Goal: Task Accomplishment & Management: Manage account settings

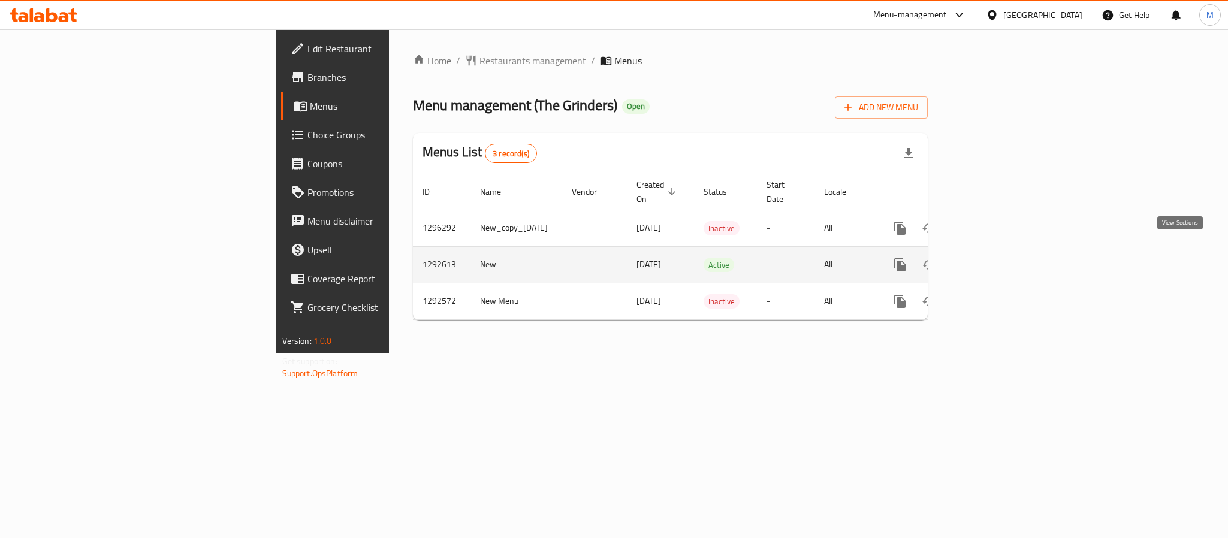
click at [992, 260] on icon "enhanced table" at bounding box center [986, 265] width 11 height 11
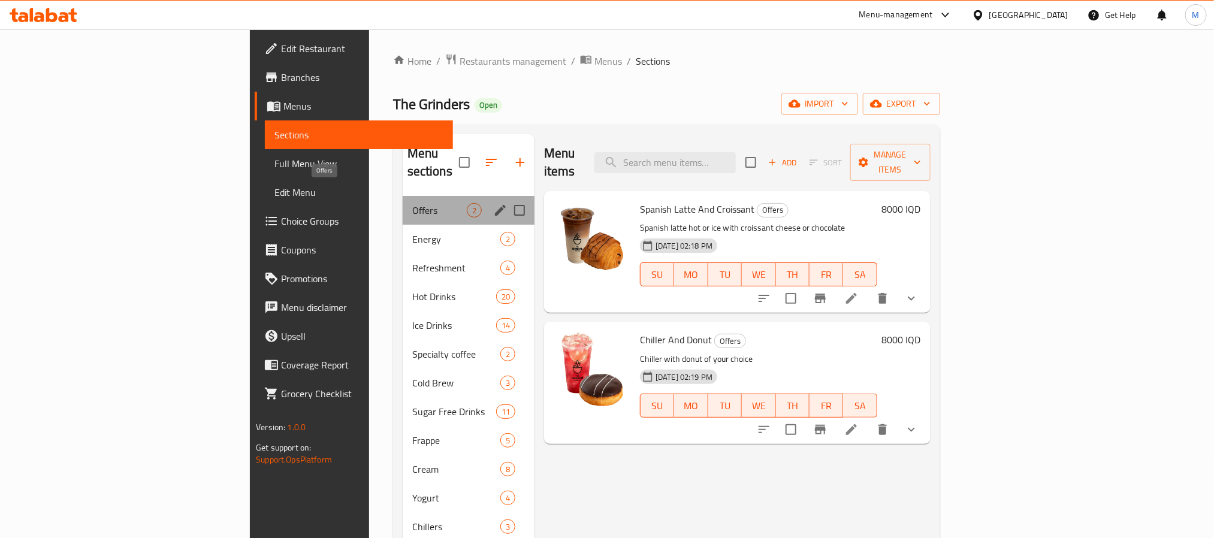
click at [412, 203] on span "Offers" at bounding box center [439, 210] width 55 height 14
click at [412, 232] on span "Energy" at bounding box center [439, 239] width 55 height 14
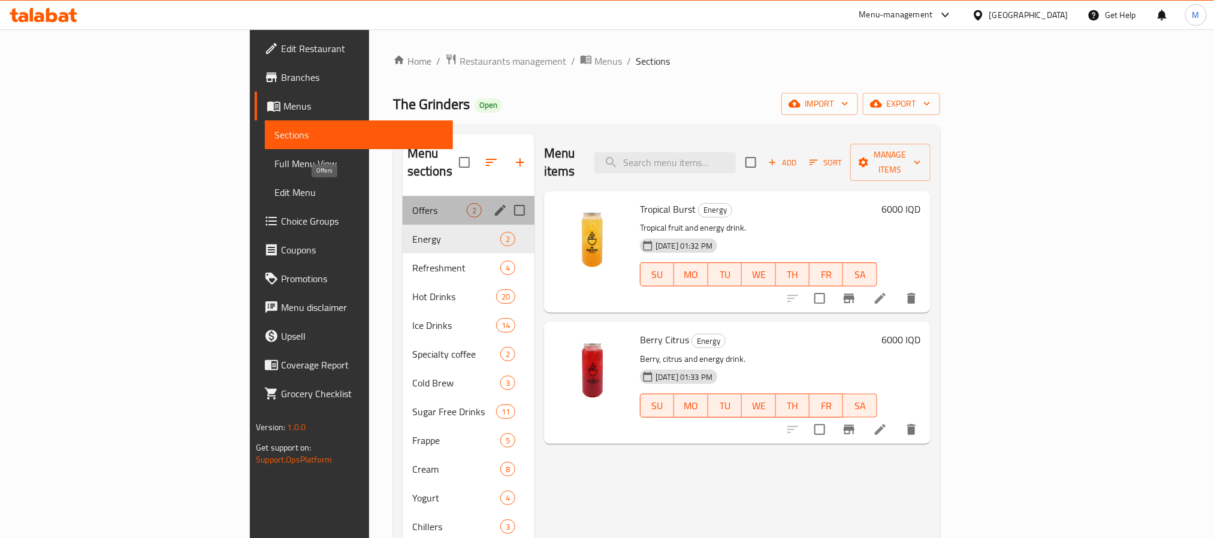
click at [412, 203] on span "Offers" at bounding box center [439, 210] width 55 height 14
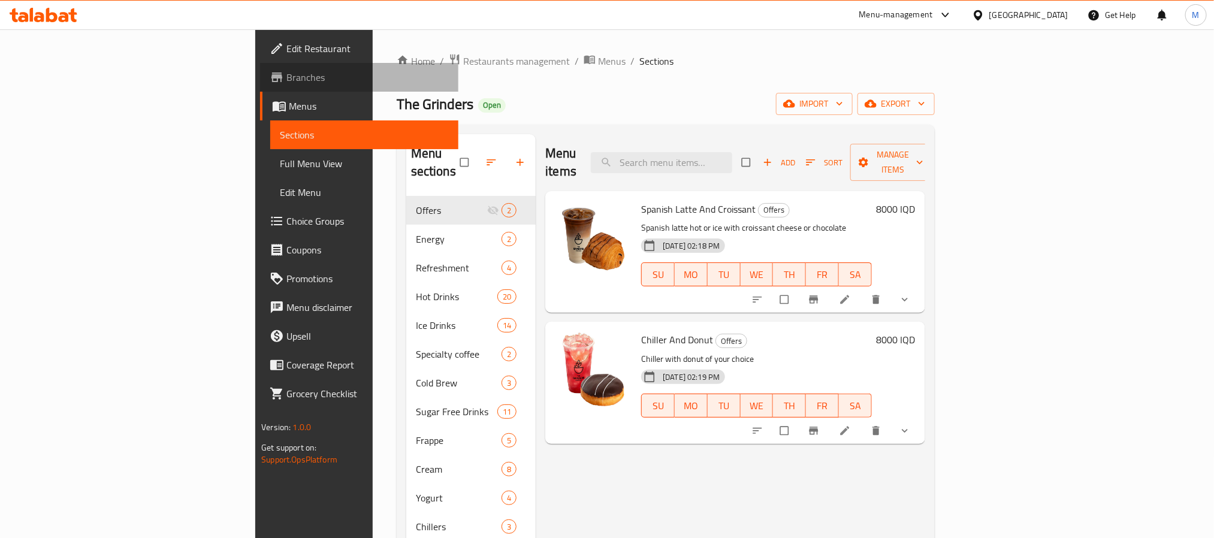
click at [287, 76] on span "Branches" at bounding box center [368, 77] width 162 height 14
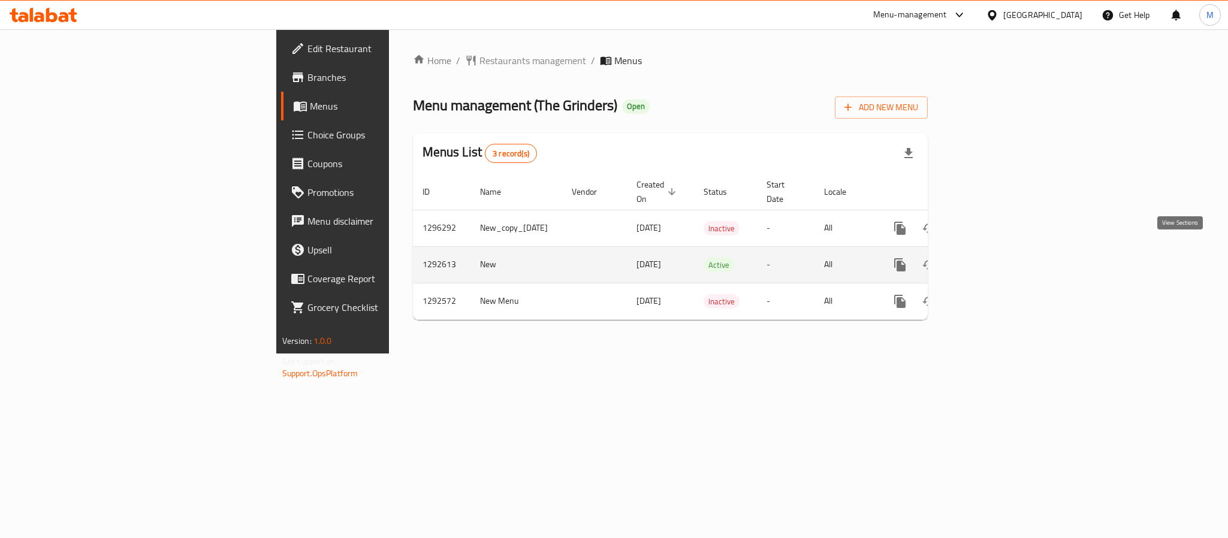
click at [994, 258] on icon "enhanced table" at bounding box center [986, 265] width 14 height 14
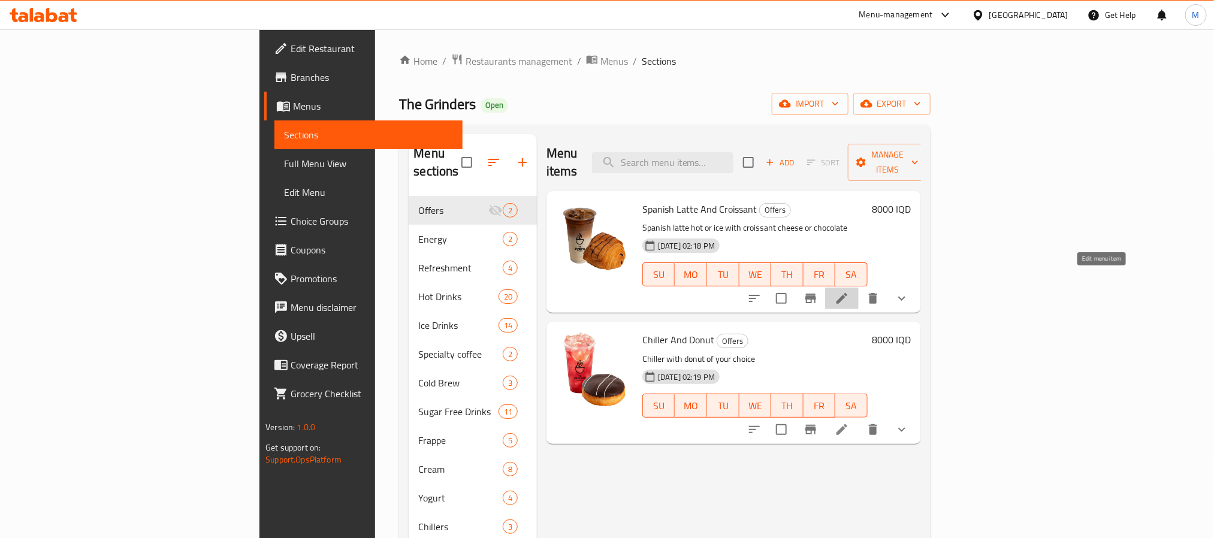
click at [849, 291] on icon at bounding box center [842, 298] width 14 height 14
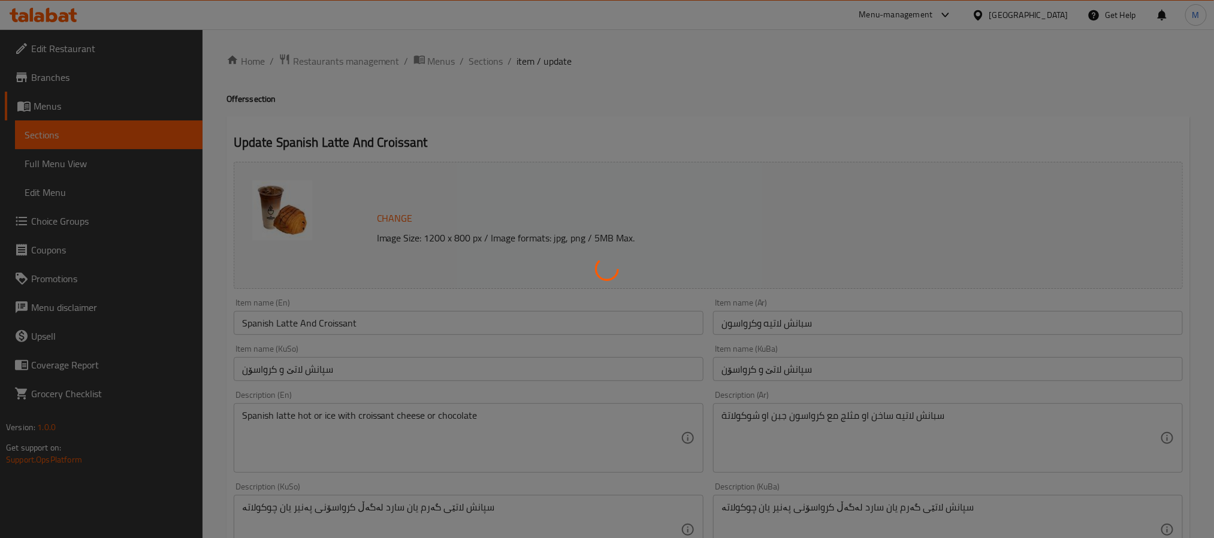
type input "إختيارك من اللاتية:"
type input "هەڵبژاردنت لە لاتێ:"
type input "1"
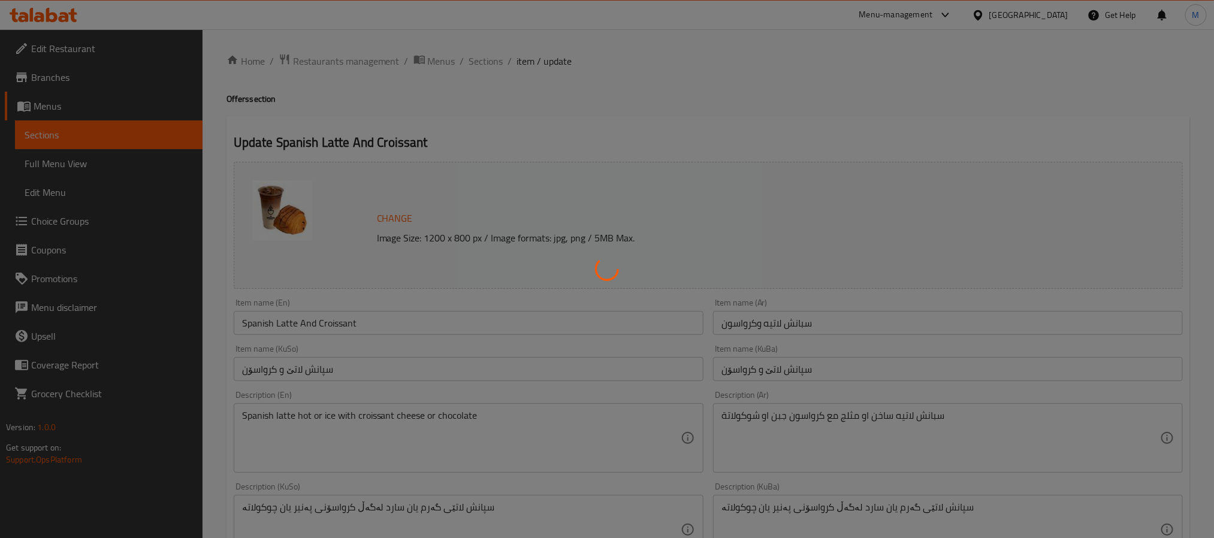
type input "إختيارك من الكرواسون:"
type input "هەڵبژاردنت لە کرواسۆن:"
type input "1"
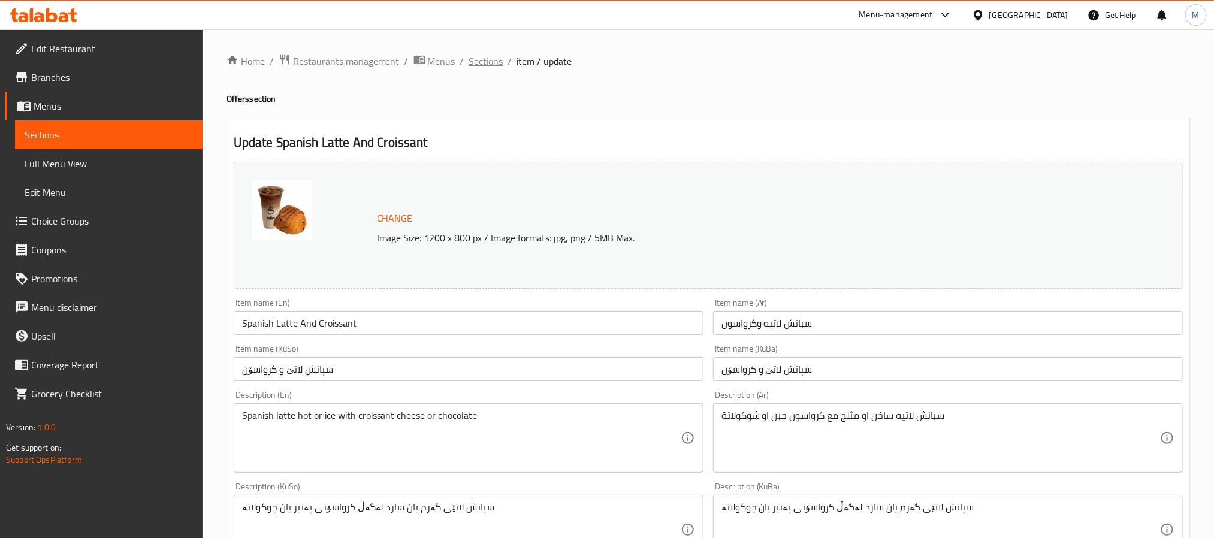
click at [486, 65] on span "Sections" at bounding box center [486, 61] width 34 height 14
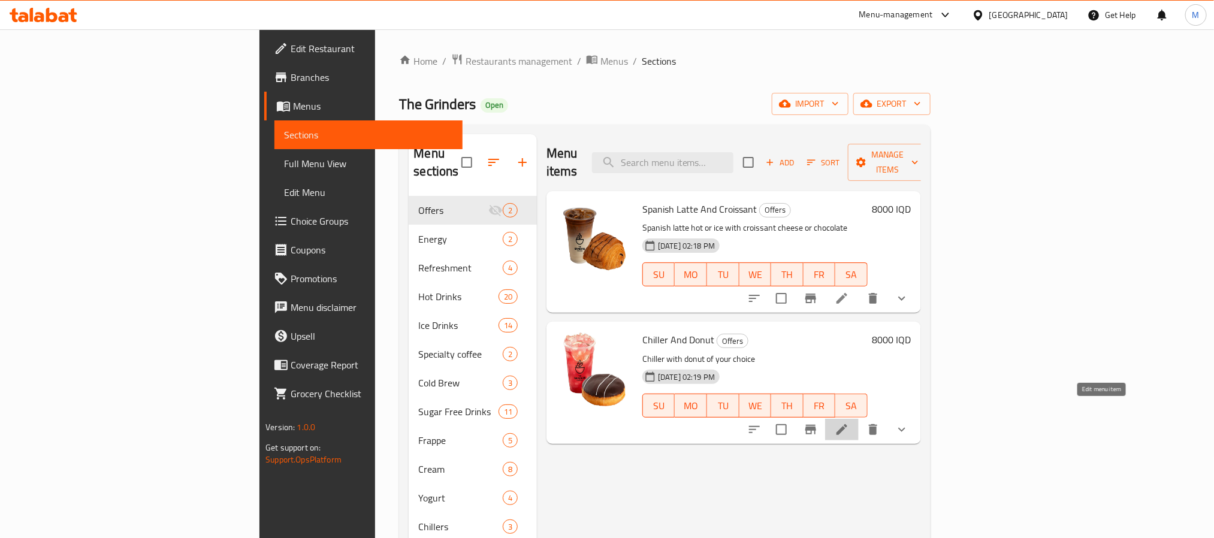
click at [848, 424] on icon at bounding box center [842, 429] width 11 height 11
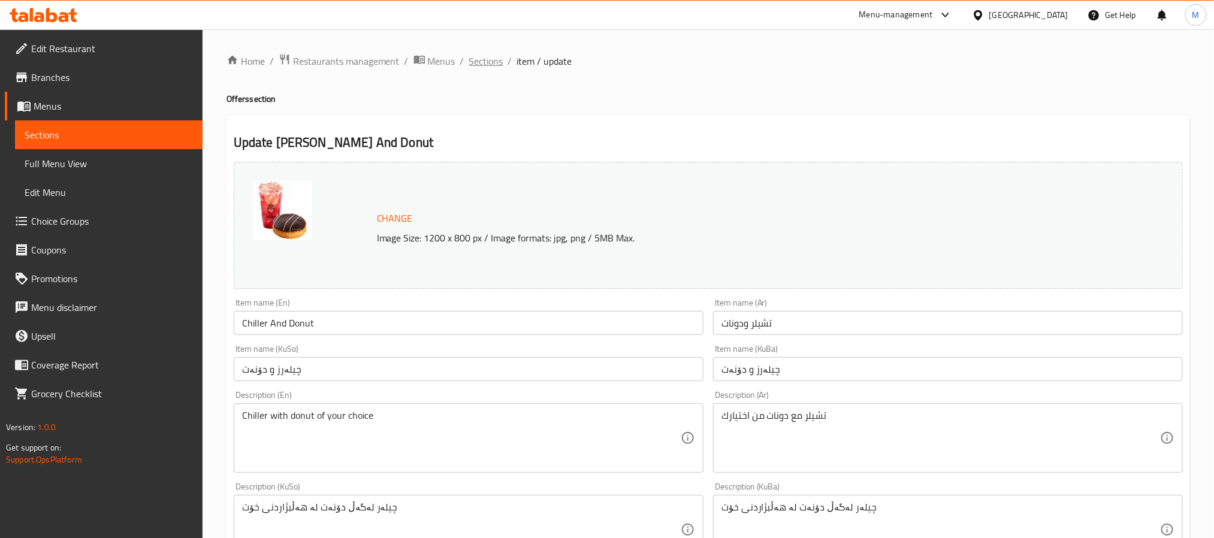
click at [484, 58] on span "Sections" at bounding box center [486, 61] width 34 height 14
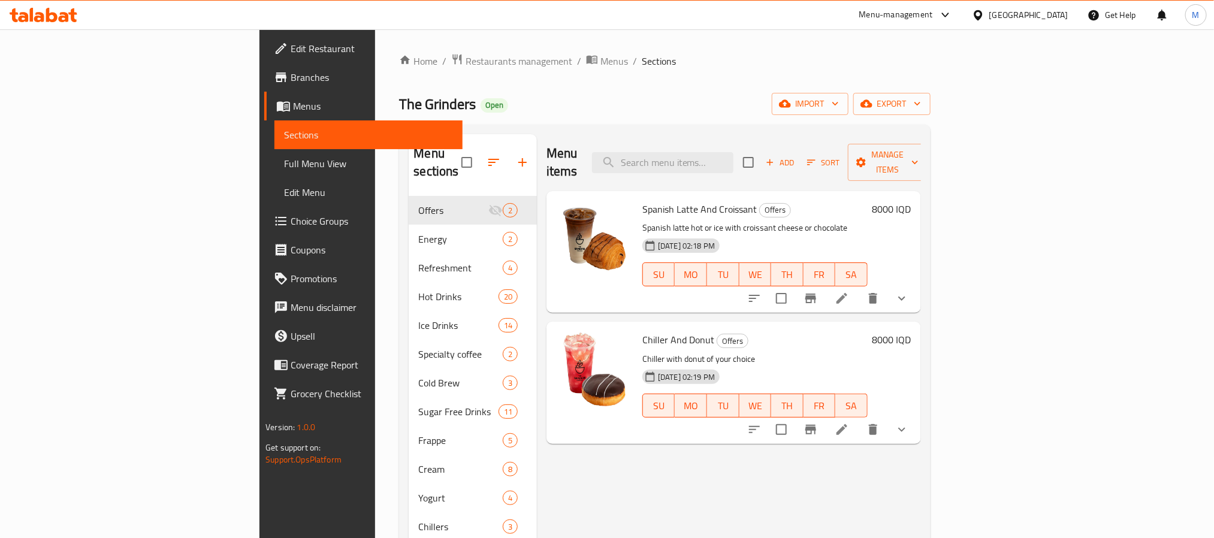
click at [291, 79] on span "Branches" at bounding box center [372, 77] width 162 height 14
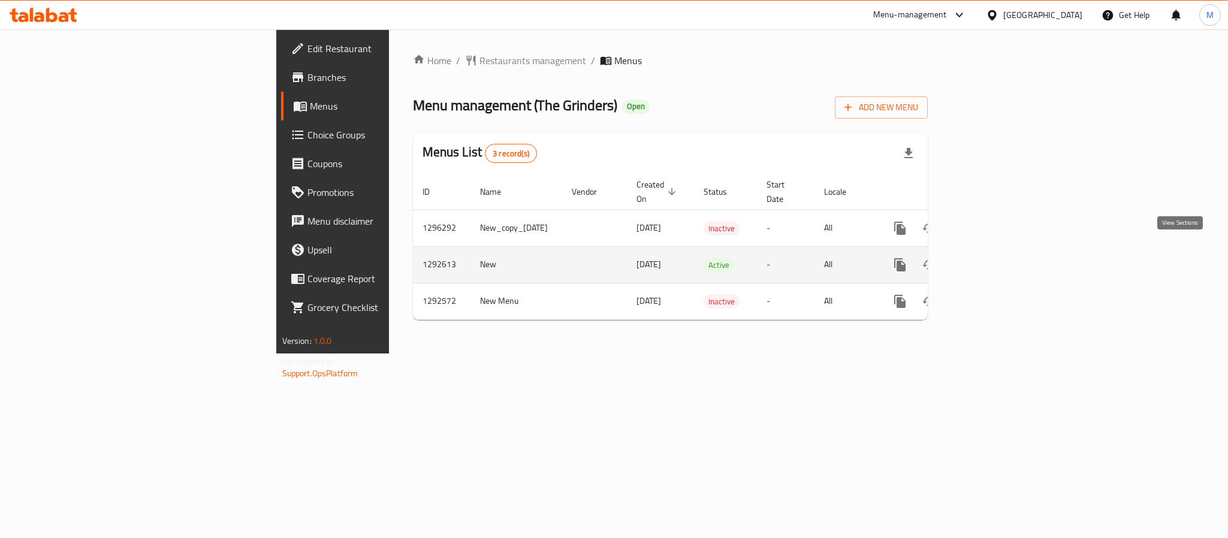
click at [994, 258] on icon "enhanced table" at bounding box center [986, 265] width 14 height 14
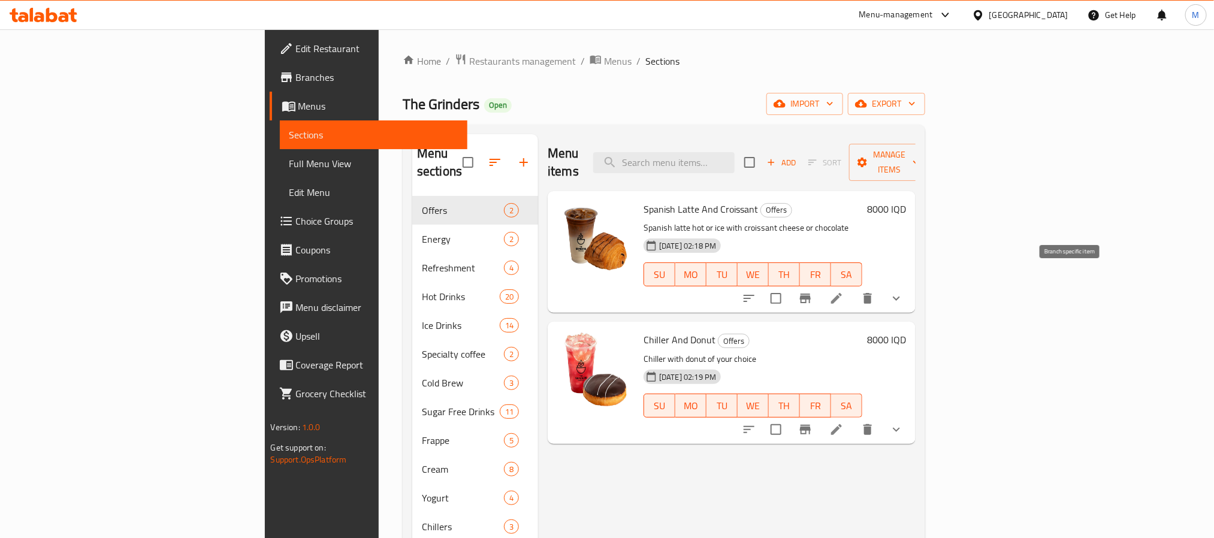
click at [813, 291] on icon "Branch-specific-item" at bounding box center [805, 298] width 14 height 14
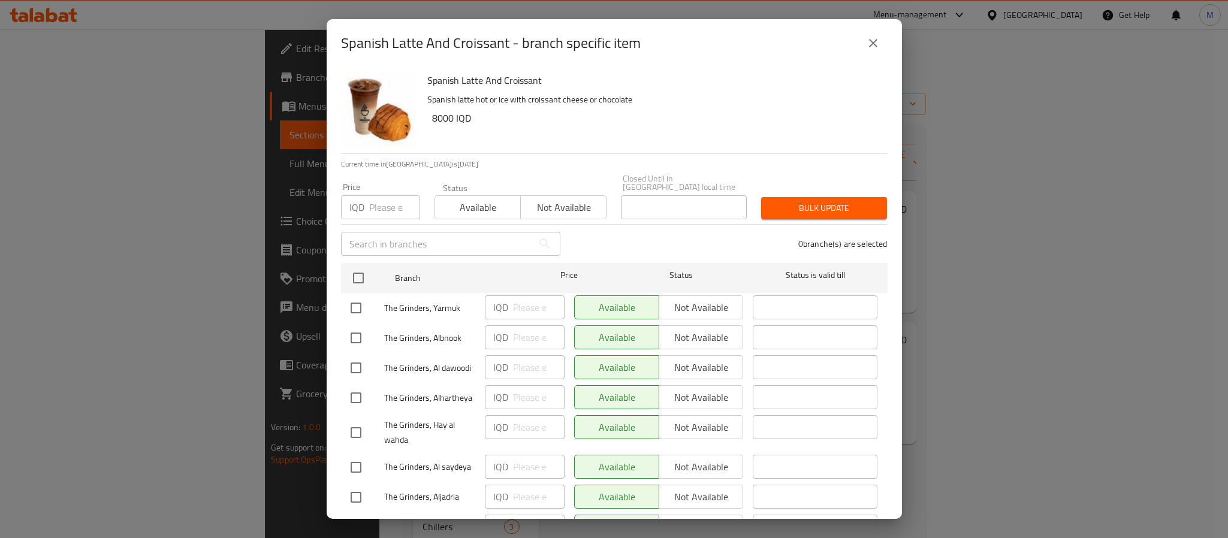
scroll to position [263, 0]
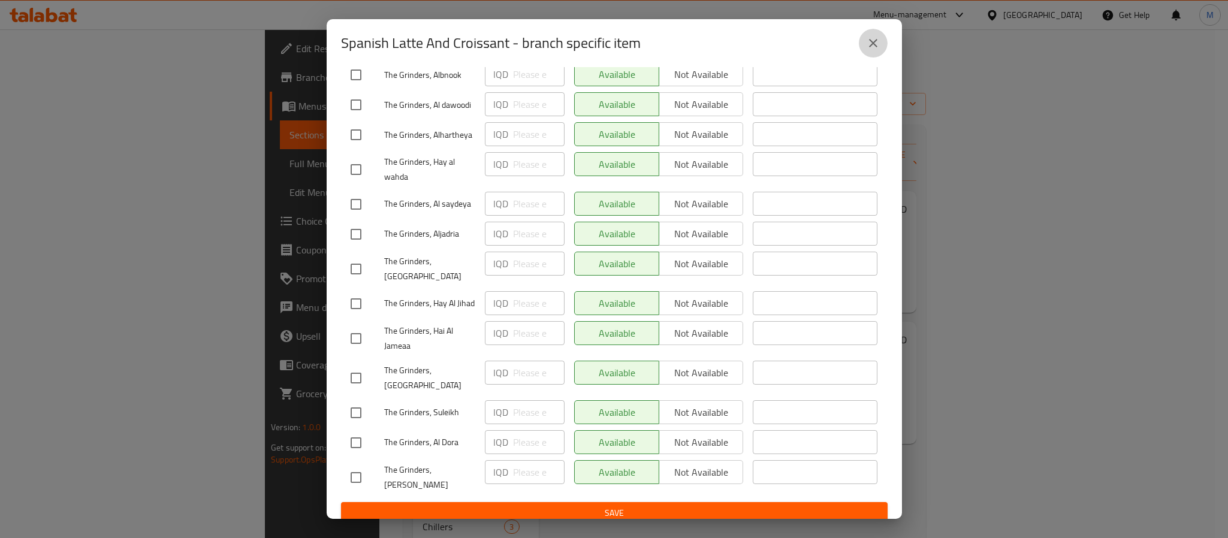
click at [869, 44] on icon "close" at bounding box center [873, 43] width 14 height 14
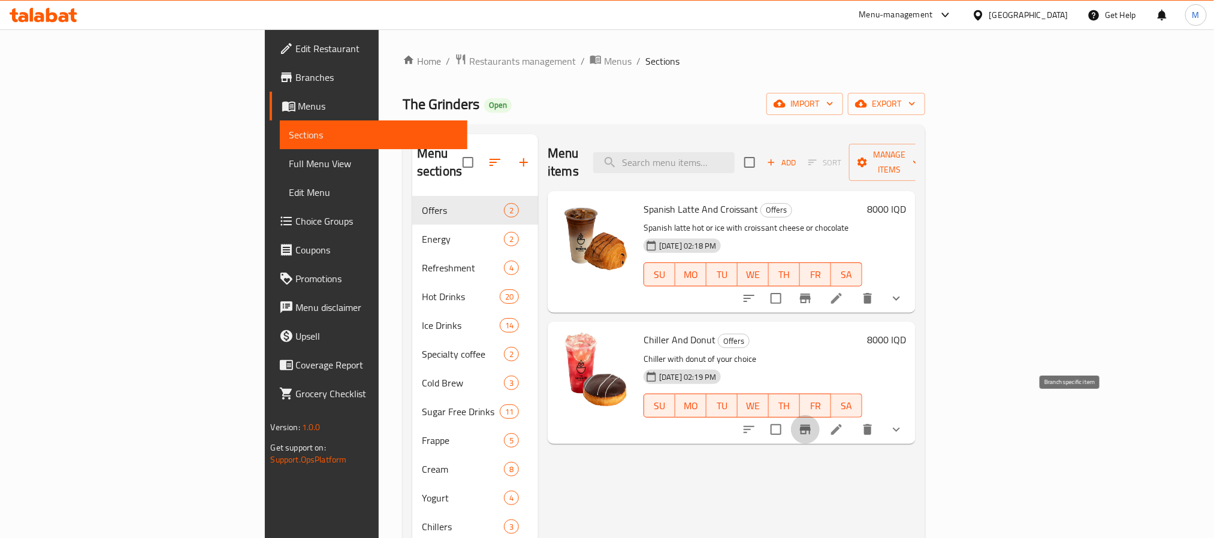
click at [811, 425] on icon "Branch-specific-item" at bounding box center [805, 430] width 11 height 10
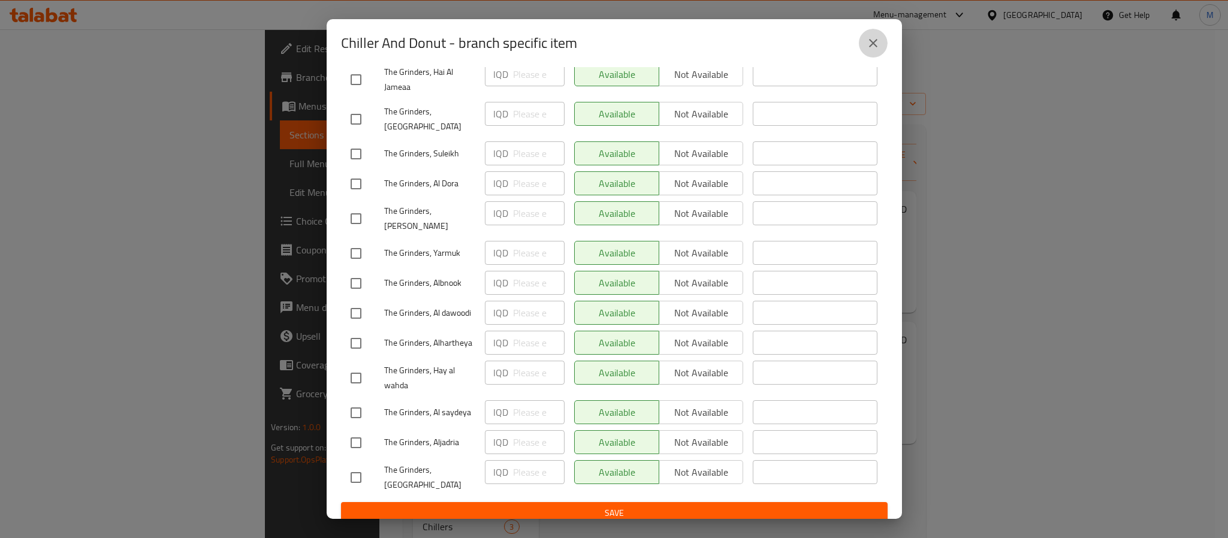
click at [867, 40] on icon "close" at bounding box center [873, 43] width 14 height 14
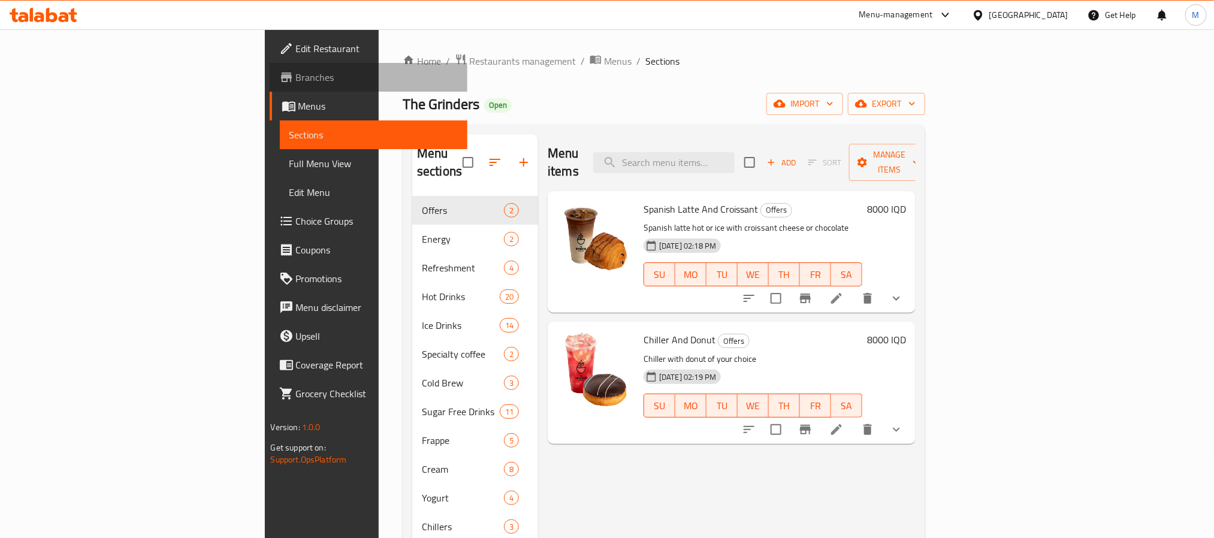
click at [296, 82] on span "Branches" at bounding box center [377, 77] width 162 height 14
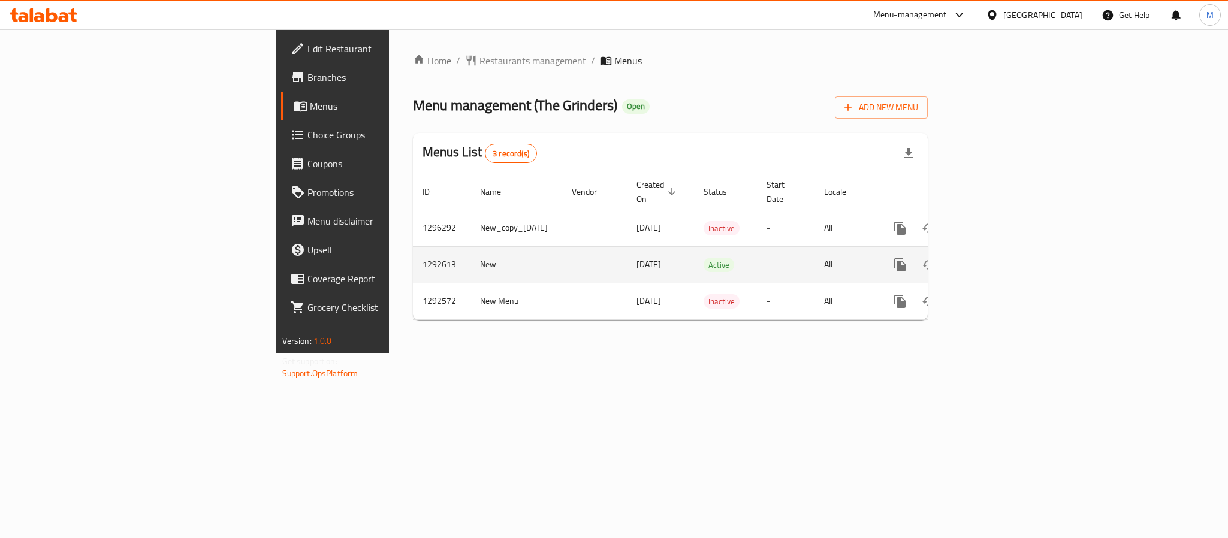
click at [992, 260] on icon "enhanced table" at bounding box center [986, 265] width 11 height 11
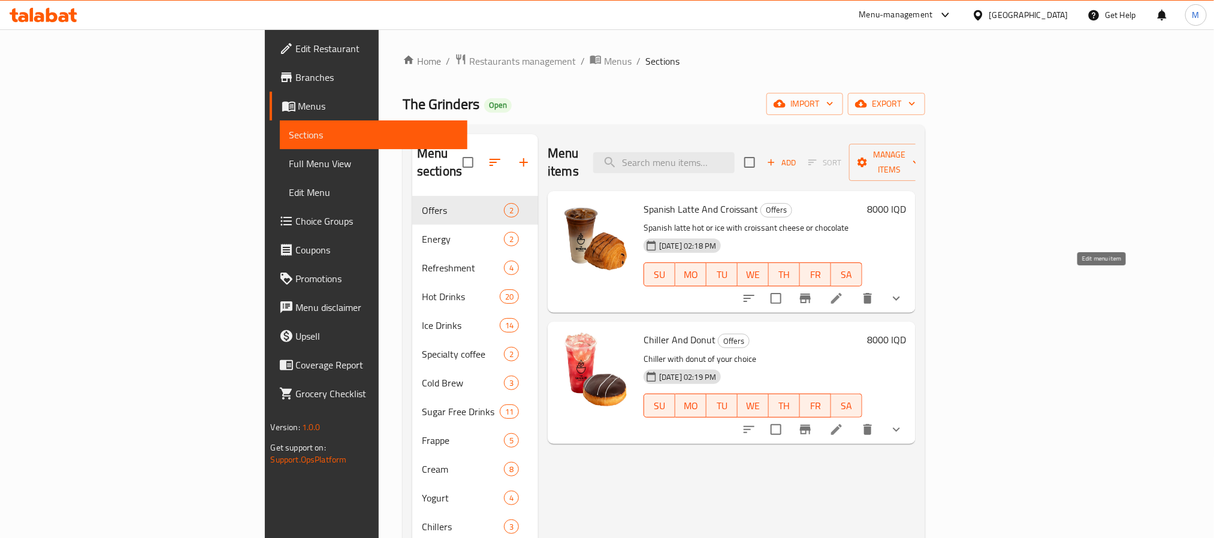
click at [844, 291] on icon at bounding box center [837, 298] width 14 height 14
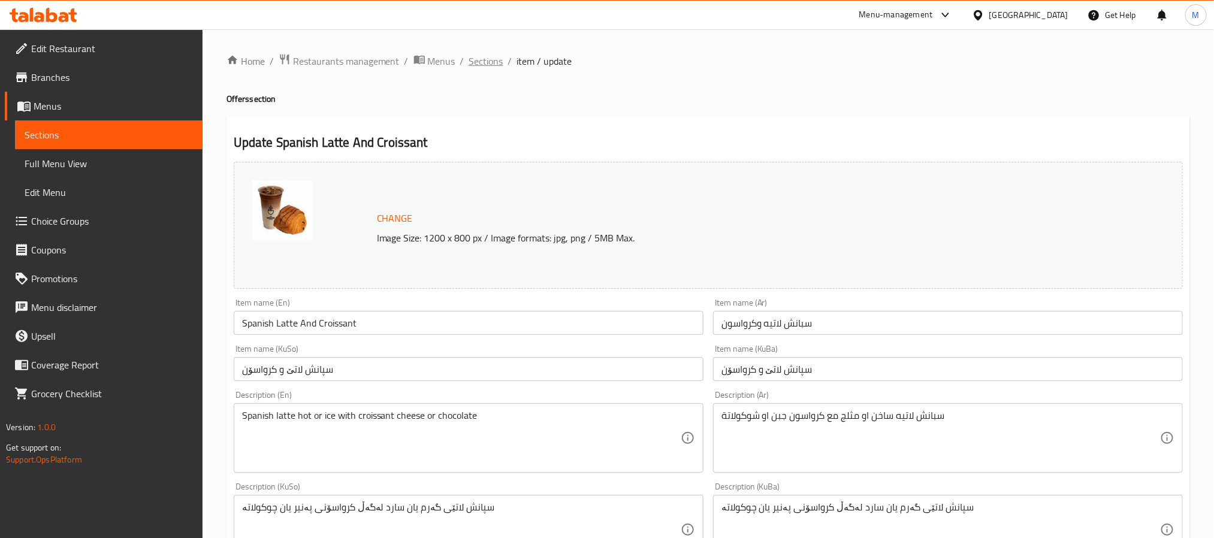
click at [486, 60] on span "Sections" at bounding box center [486, 61] width 34 height 14
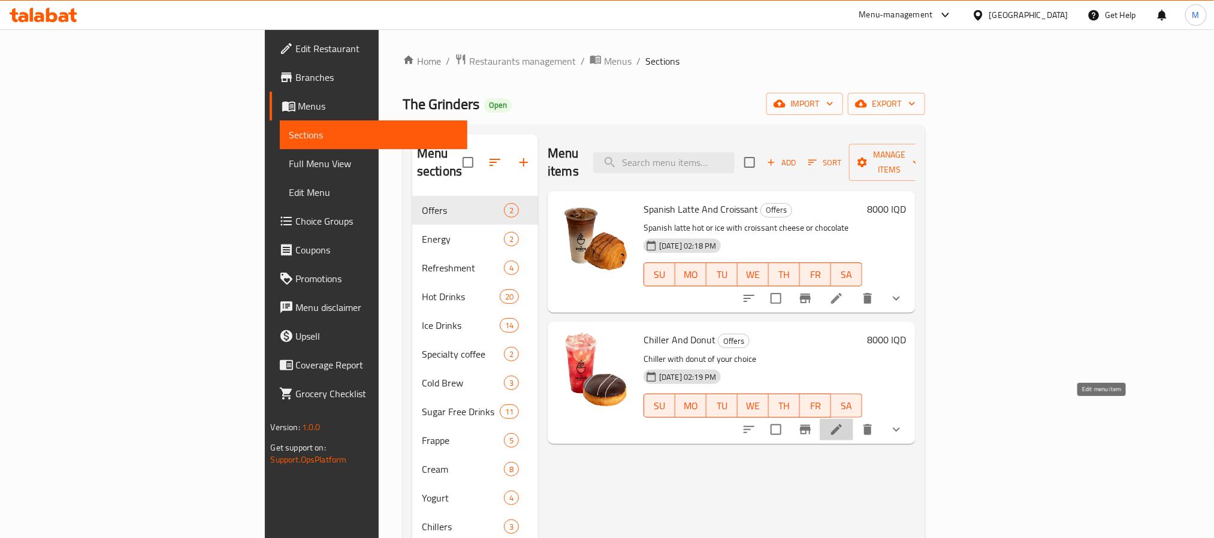
click at [842, 424] on icon at bounding box center [836, 429] width 11 height 11
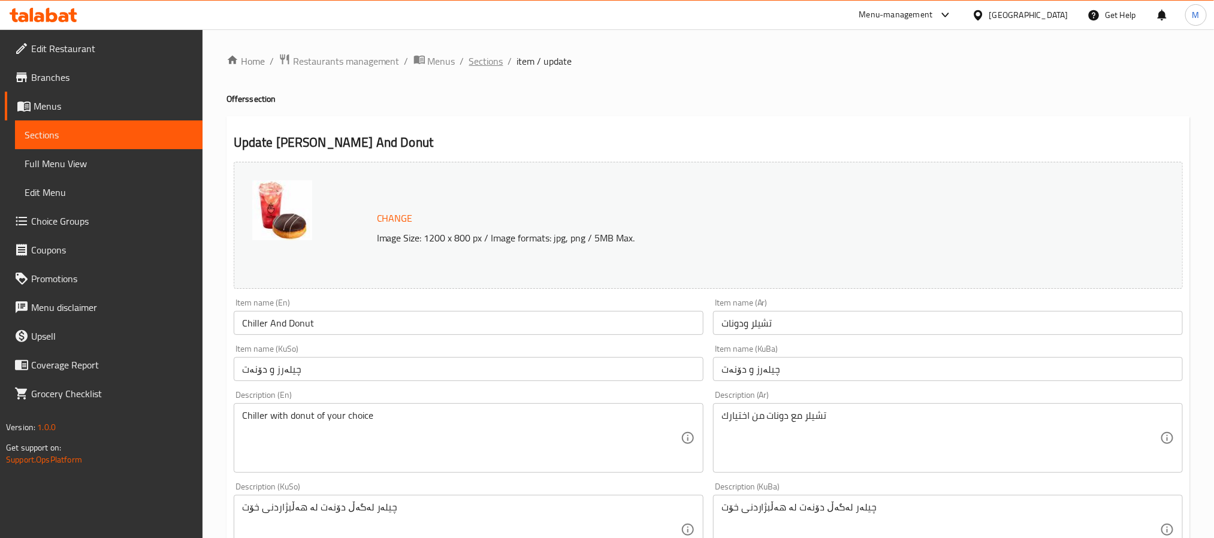
click at [477, 58] on span "Sections" at bounding box center [486, 61] width 34 height 14
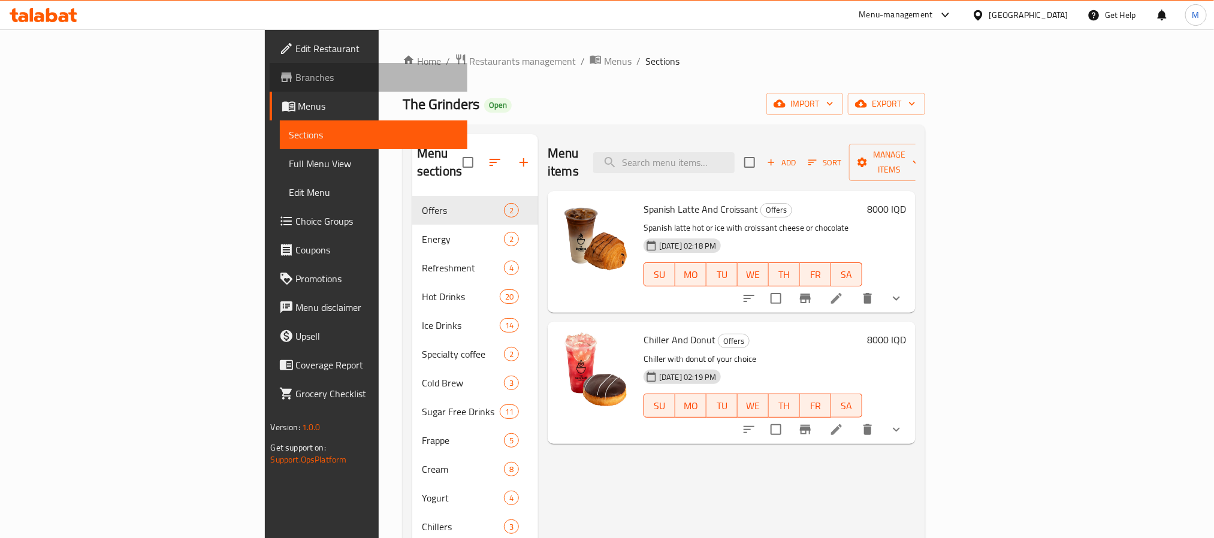
click at [296, 76] on span "Branches" at bounding box center [377, 77] width 162 height 14
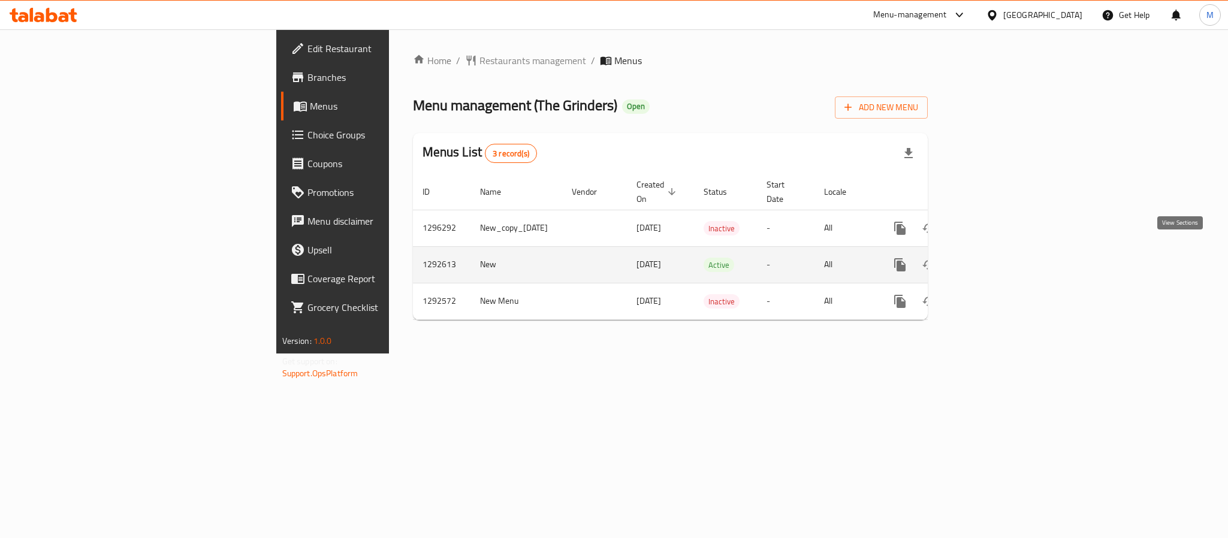
click at [1001, 251] on link "enhanced table" at bounding box center [986, 265] width 29 height 29
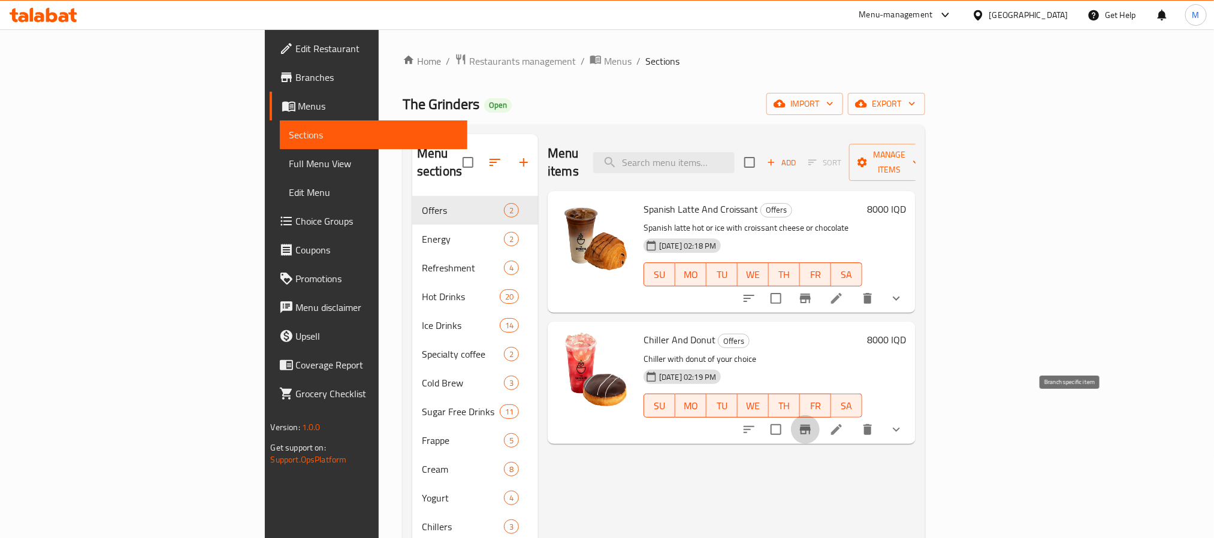
click at [813, 423] on icon "Branch-specific-item" at bounding box center [805, 430] width 14 height 14
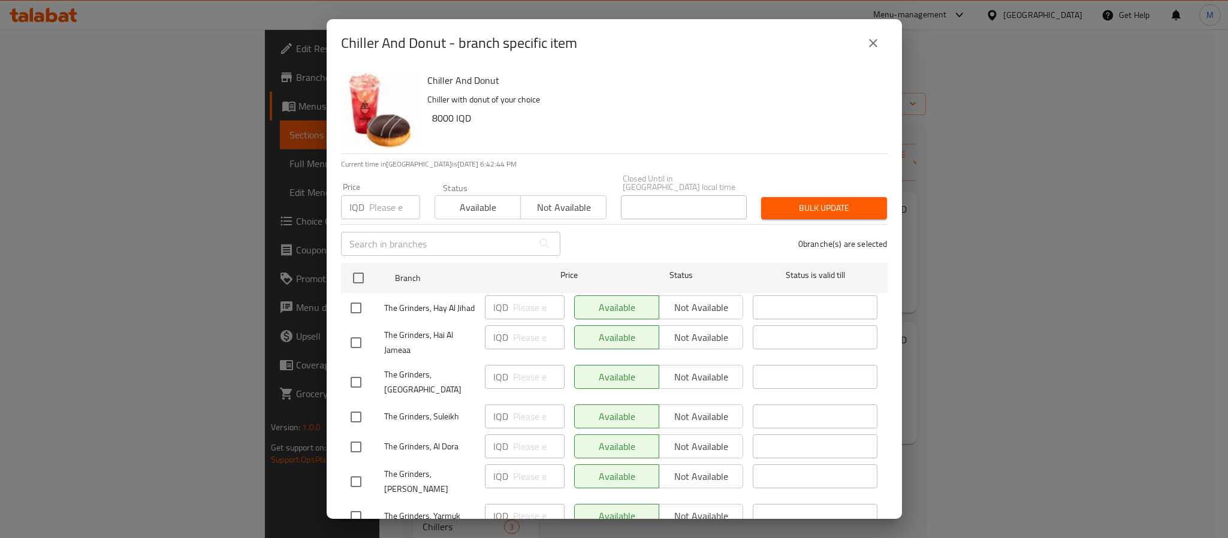
click at [869, 38] on icon "close" at bounding box center [873, 43] width 14 height 14
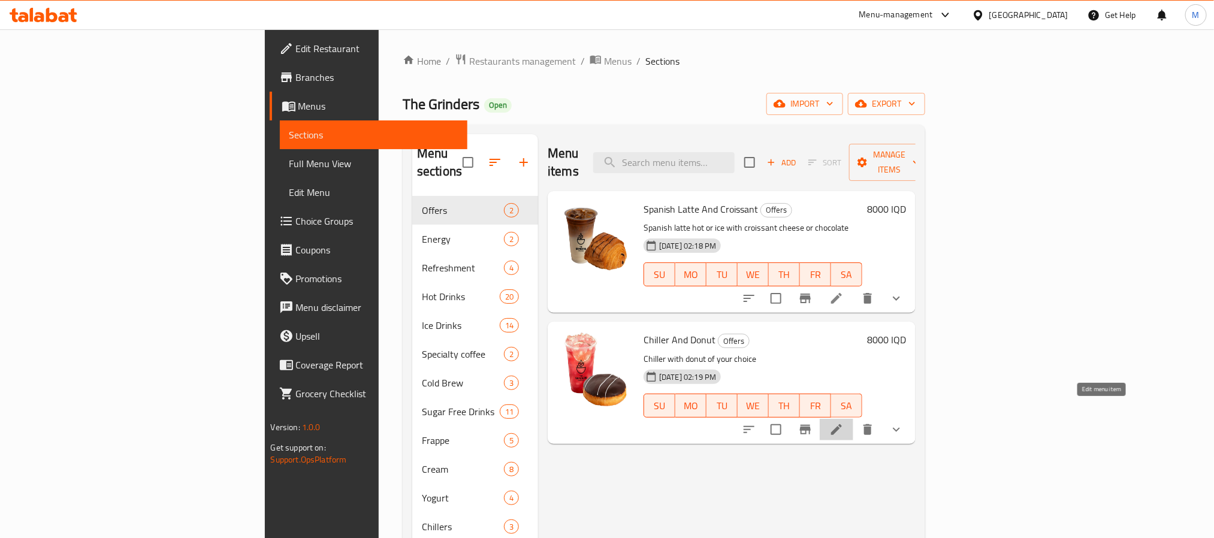
click at [842, 424] on icon at bounding box center [836, 429] width 11 height 11
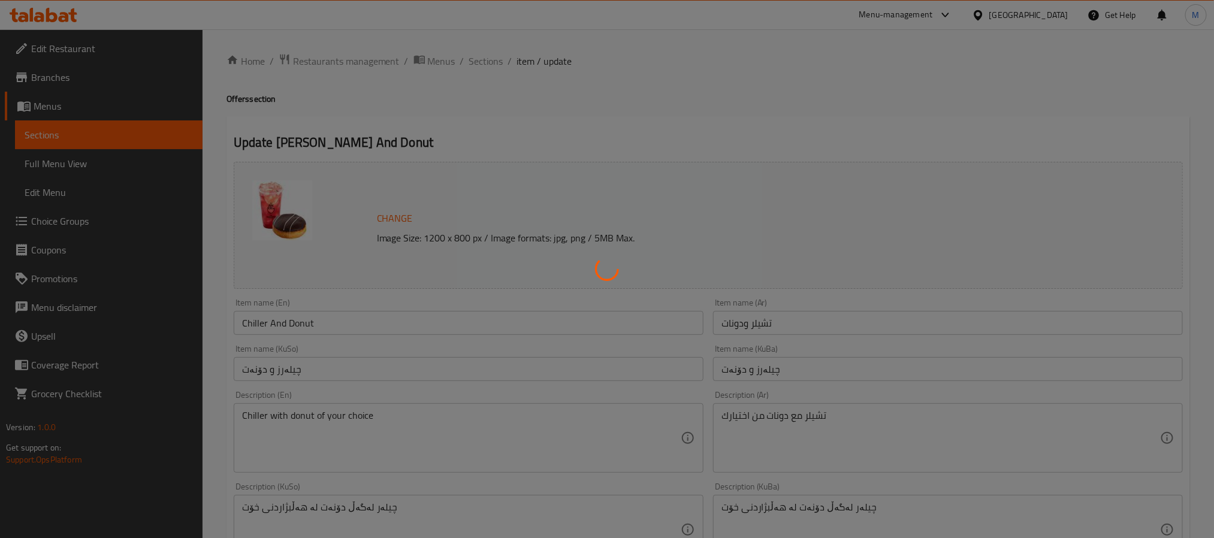
type input "إختيارك من التشيلر:"
type input "هەڵبژاردنت لە چیلەر:"
type input "1"
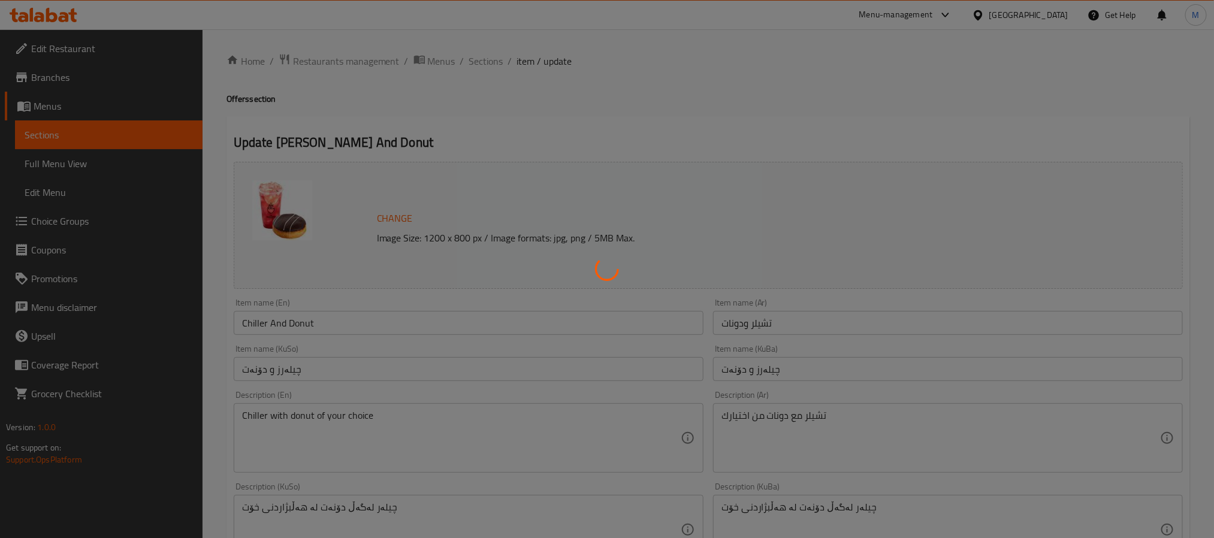
type input "إختيارك من الدونات:"
type input "هەڵبژاردنت لە دۆنەت:"
type input "1"
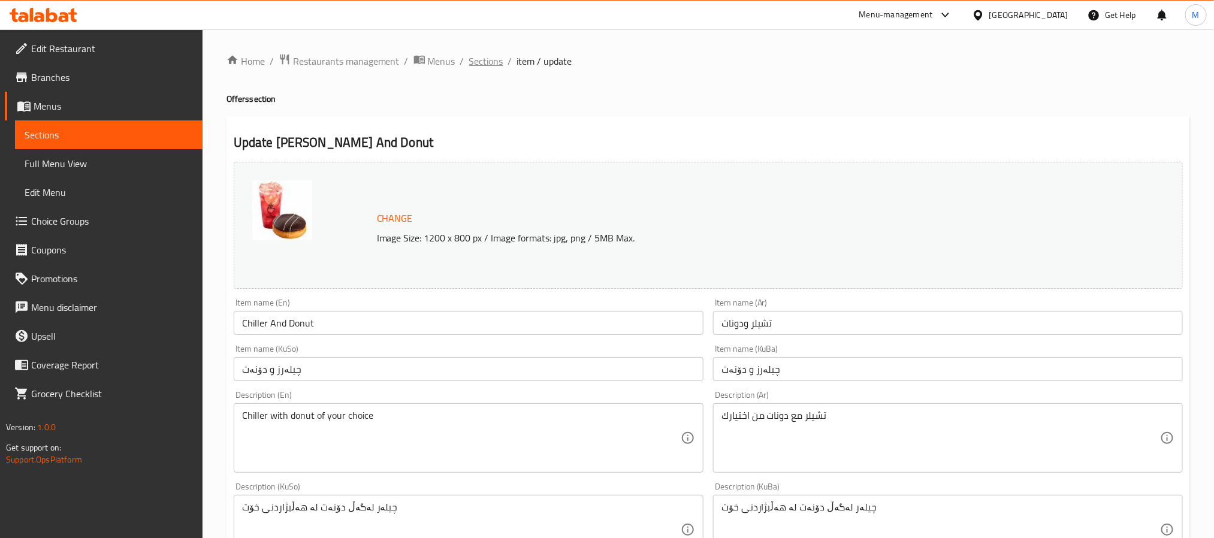
click at [487, 68] on span "Sections" at bounding box center [486, 61] width 34 height 14
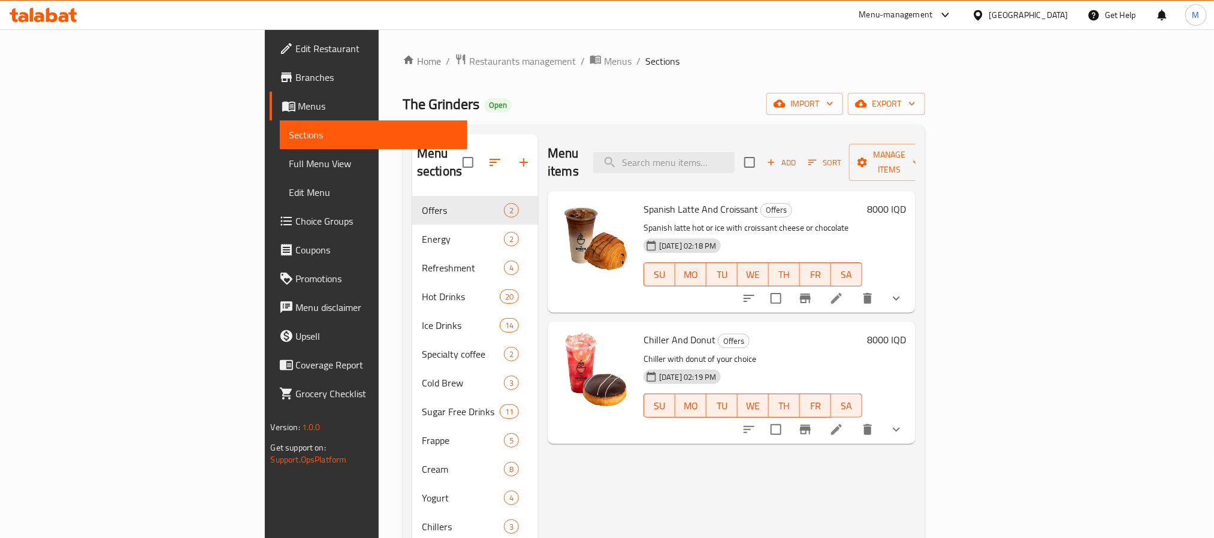
click at [296, 81] on span "Branches" at bounding box center [377, 77] width 162 height 14
